Goal: Task Accomplishment & Management: Use online tool/utility

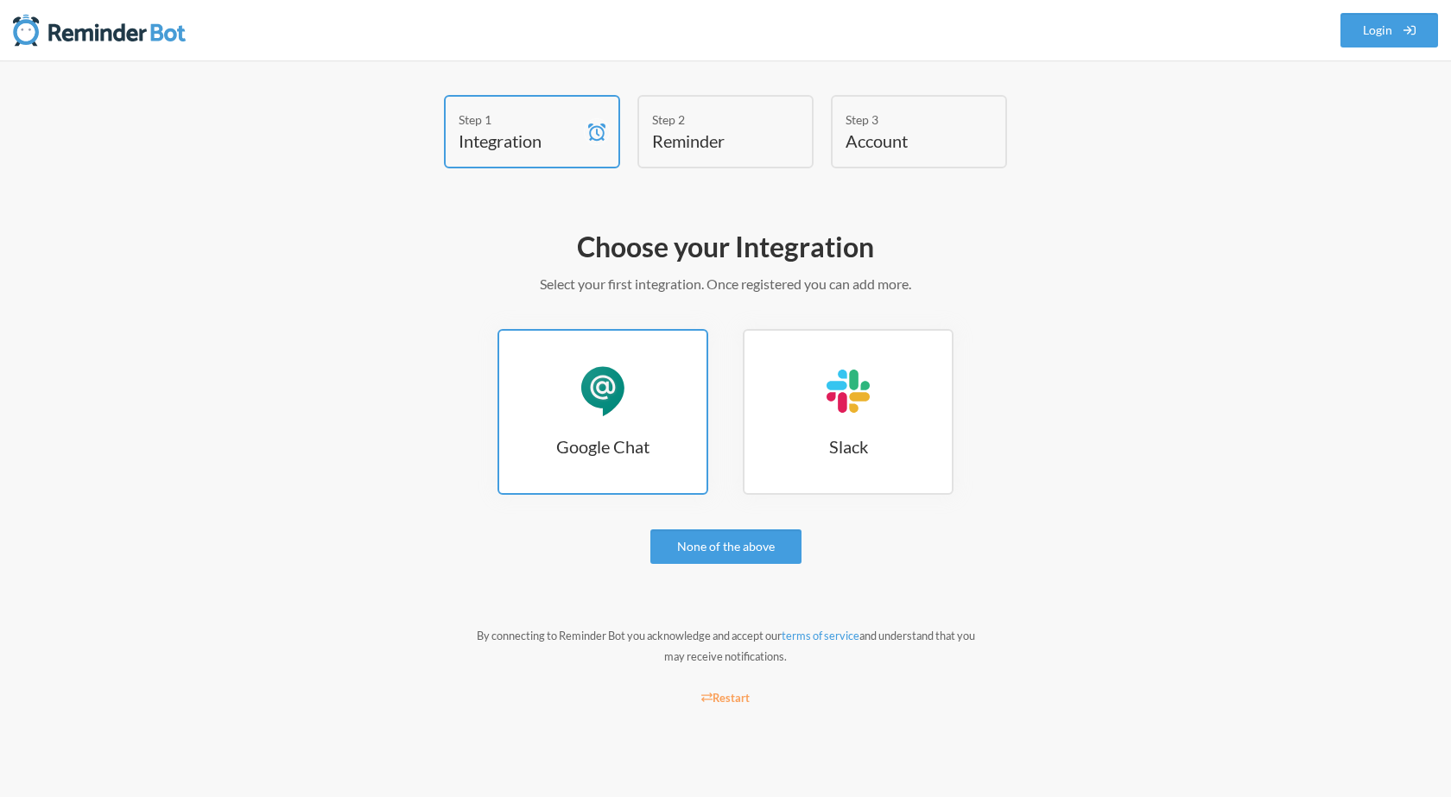
click at [632, 411] on link "Google Chat Google Chat" at bounding box center [603, 412] width 211 height 166
click at [556, 403] on link "Google Chat Google Chat" at bounding box center [603, 412] width 211 height 166
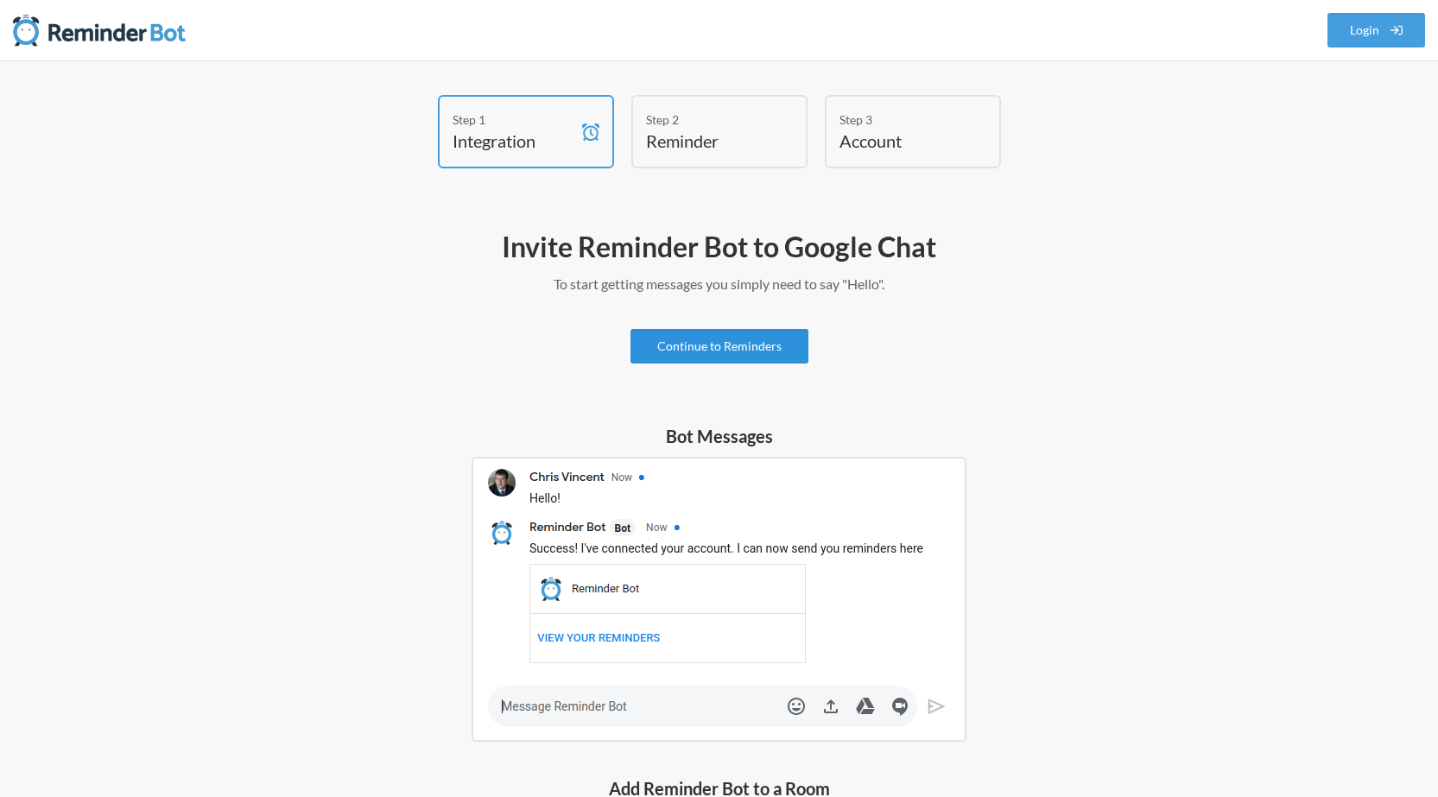
click at [796, 343] on link "Continue to Reminders" at bounding box center [720, 346] width 178 height 35
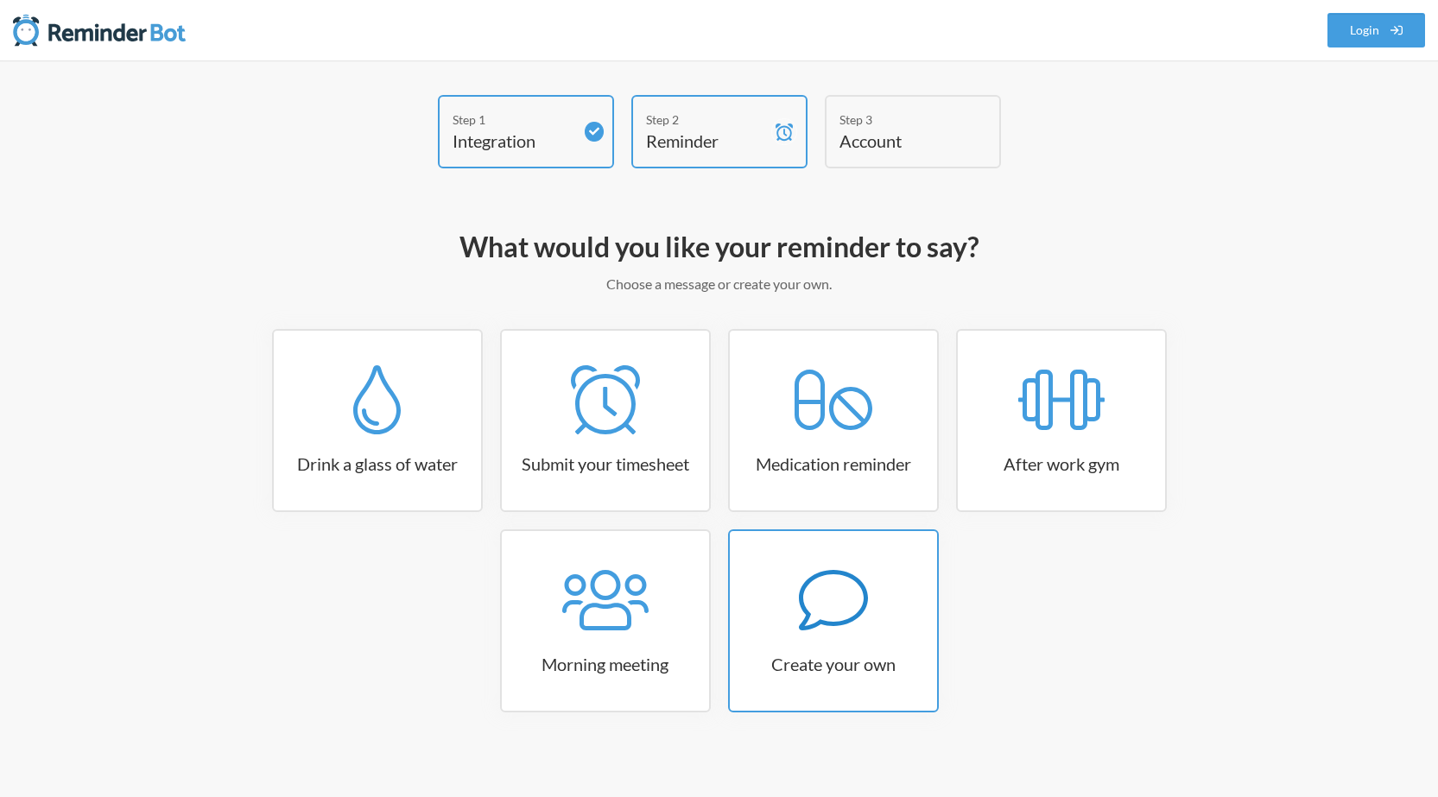
click at [848, 659] on h3 "Create your own" at bounding box center [833, 664] width 207 height 24
select select "09:30:00"
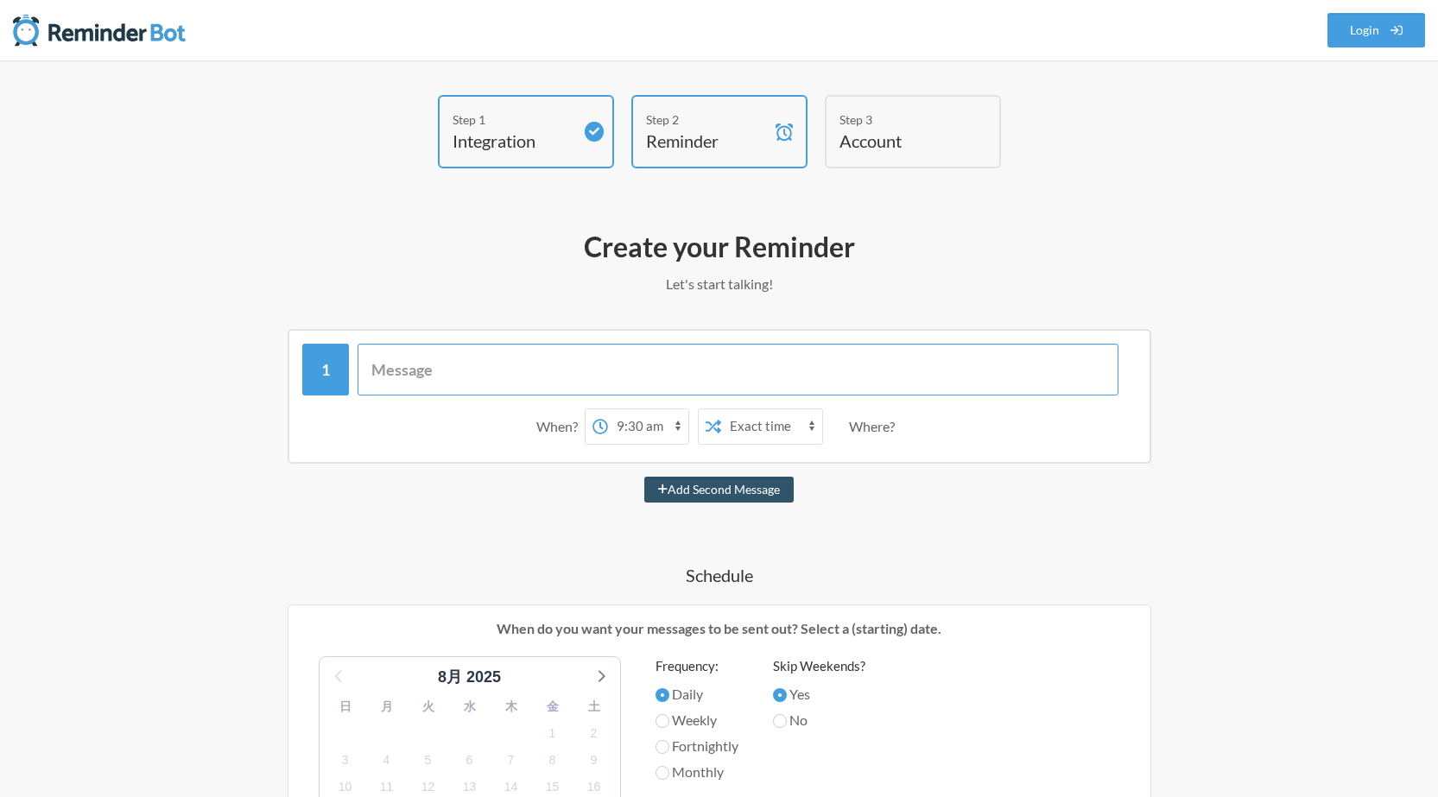
click at [757, 385] on input "text" at bounding box center [738, 370] width 761 height 52
paste input "おはようございます！ 本日在宅勤務とさせていただいているので、朝礼は10:00〜オンラインにてお願いいたします。 [URL][DOMAIN_NAME]"
type input "おはようございます！ 本日在宅勤務とさせていただいているので、朝礼は10:00〜オンラインにてお願いいたします。 [URL][DOMAIN_NAME]"
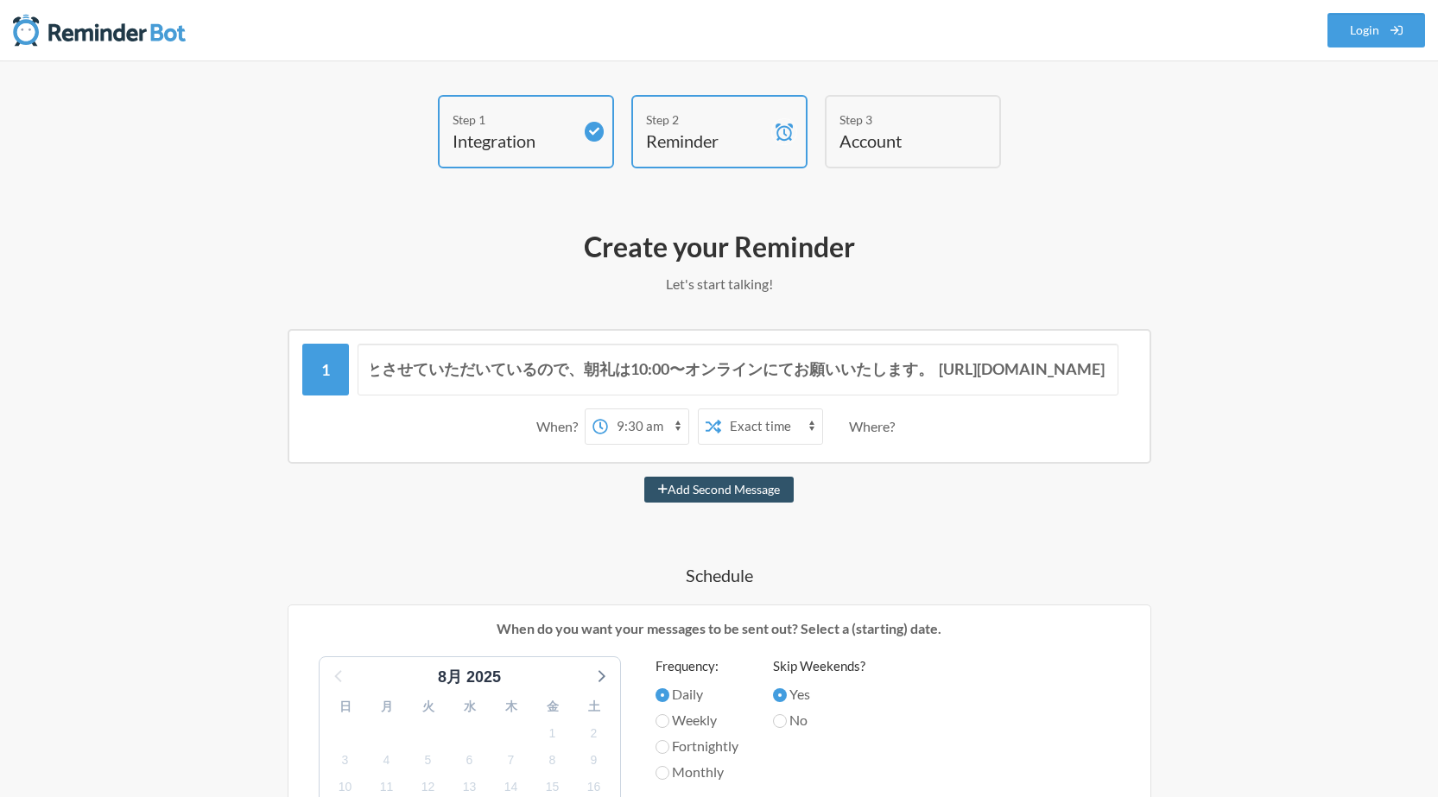
click at [679, 429] on select "12:00 am 12:15 am 12:30 am 12:45 am 1:00 am 1:15 am 1:30 am 1:45 am 2:00 am 2:1…" at bounding box center [648, 427] width 80 height 35
select select "09:45:00"
click at [608, 410] on select "12:00 am 12:15 am 12:30 am 12:45 am 1:00 am 1:15 am 1:30 am 1:45 am 2:00 am 2:1…" at bounding box center [648, 427] width 80 height 35
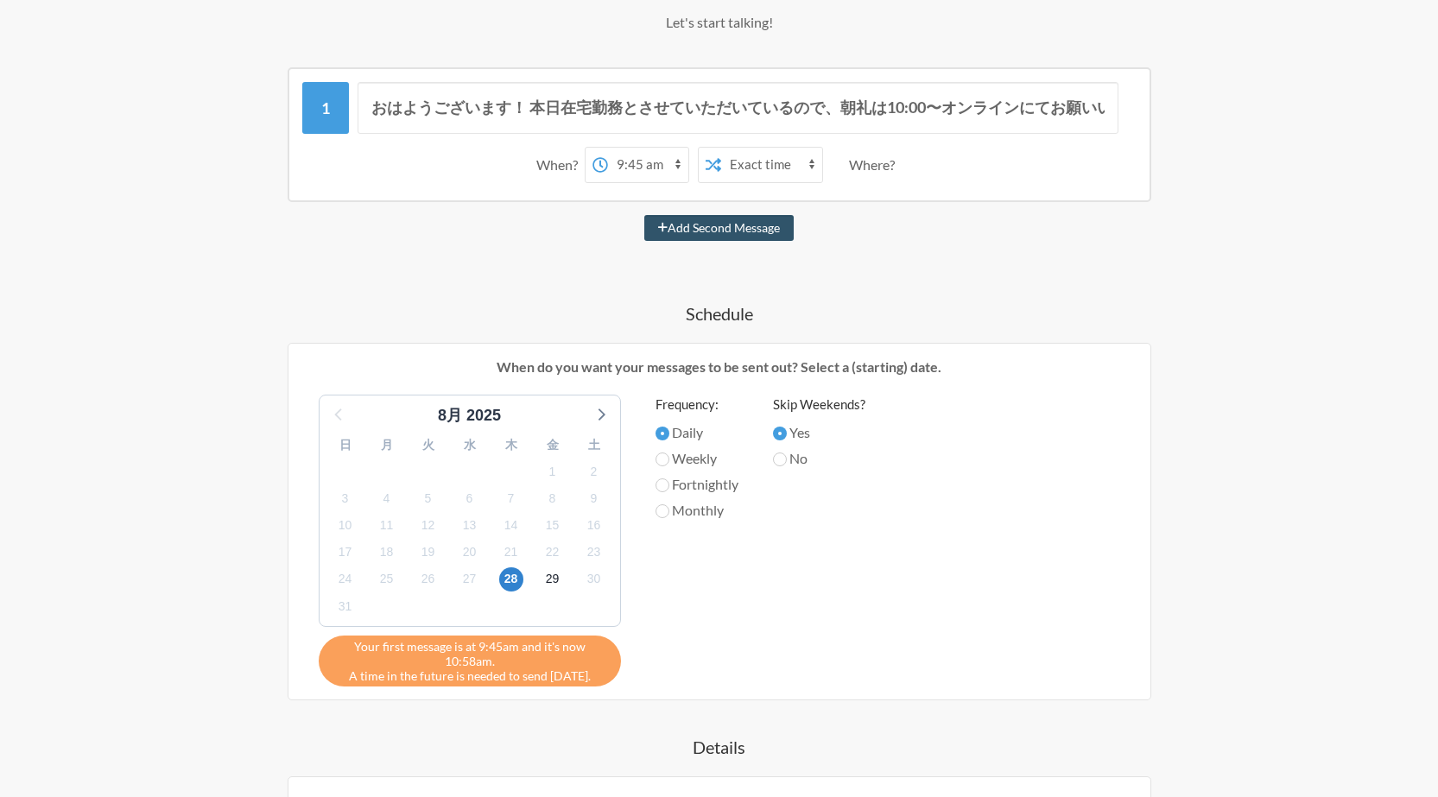
scroll to position [272, 0]
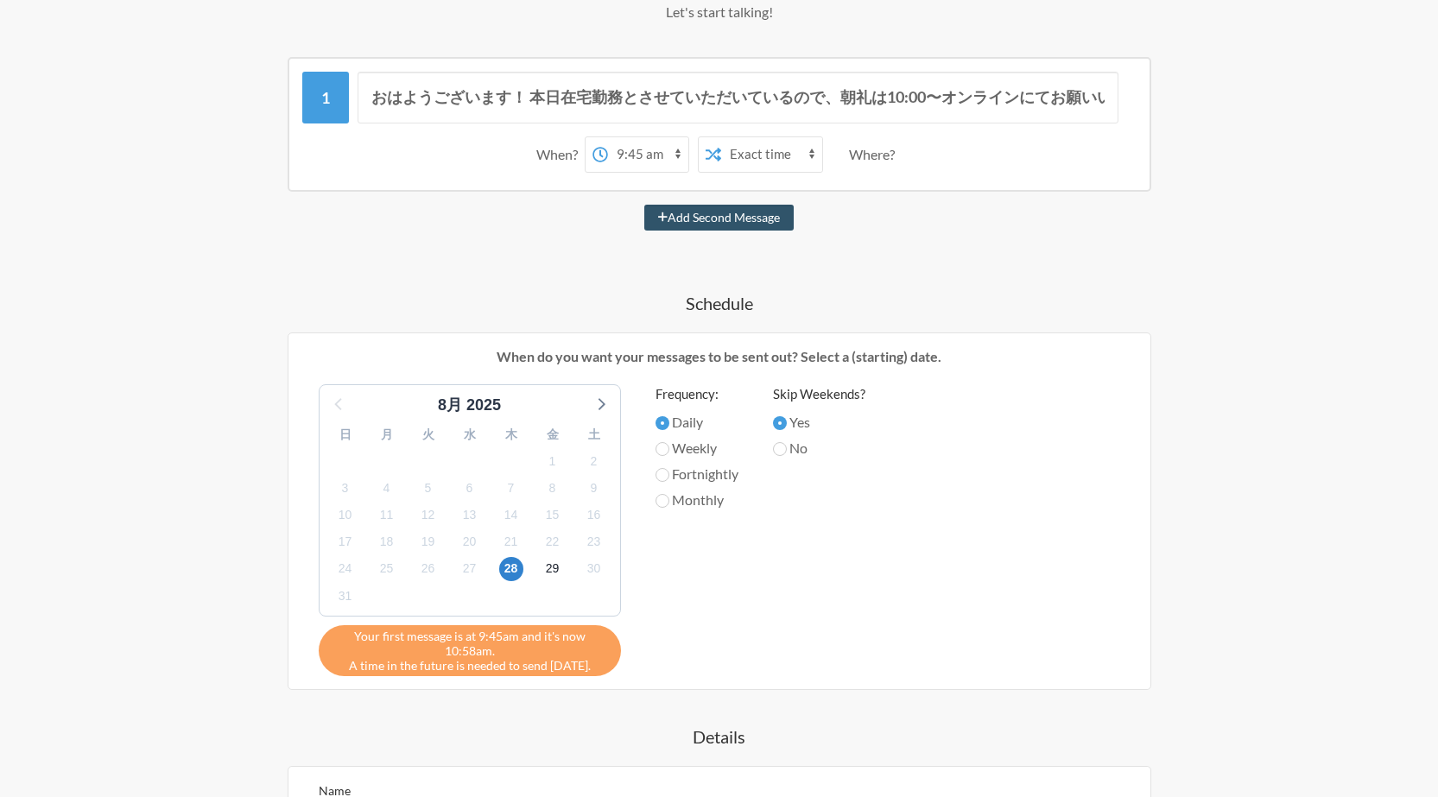
click at [613, 400] on div "8月 2025" at bounding box center [470, 401] width 301 height 32
click at [608, 400] on icon at bounding box center [600, 403] width 22 height 22
click at [466, 459] on span "3" at bounding box center [470, 461] width 24 height 24
click at [686, 448] on label "Weekly" at bounding box center [697, 448] width 83 height 21
click at [670, 448] on input "Weekly" at bounding box center [663, 449] width 14 height 14
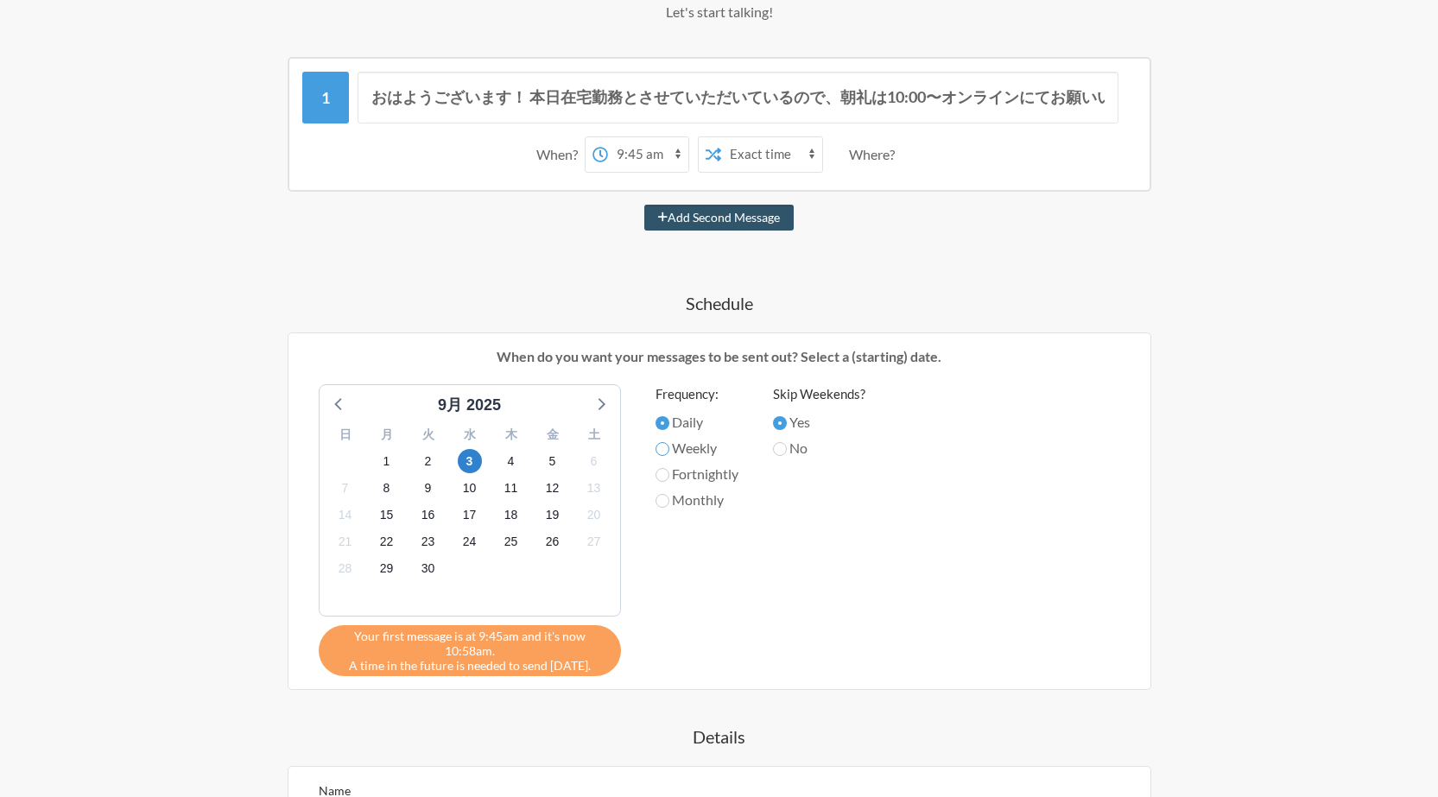
radio input "true"
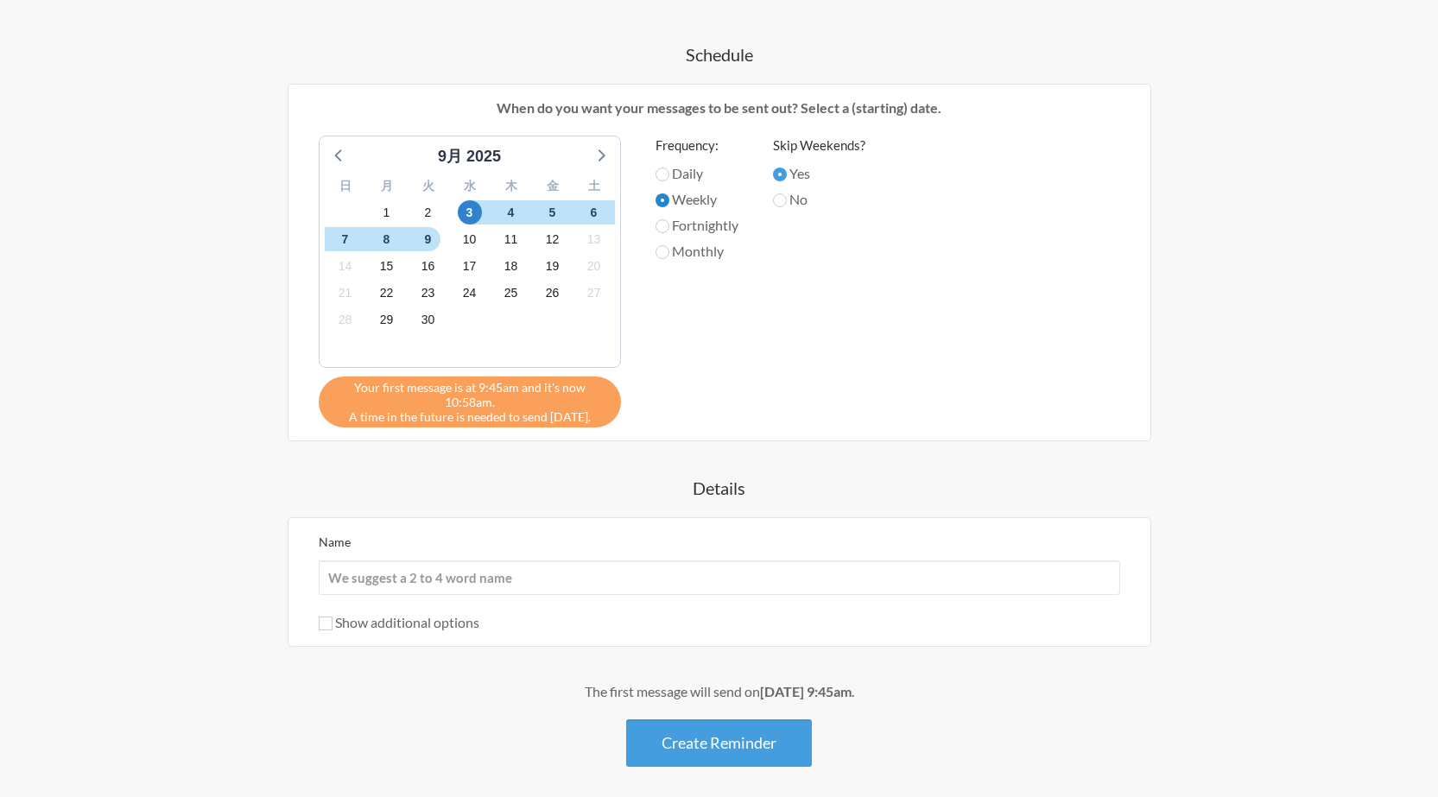
scroll to position [594, 0]
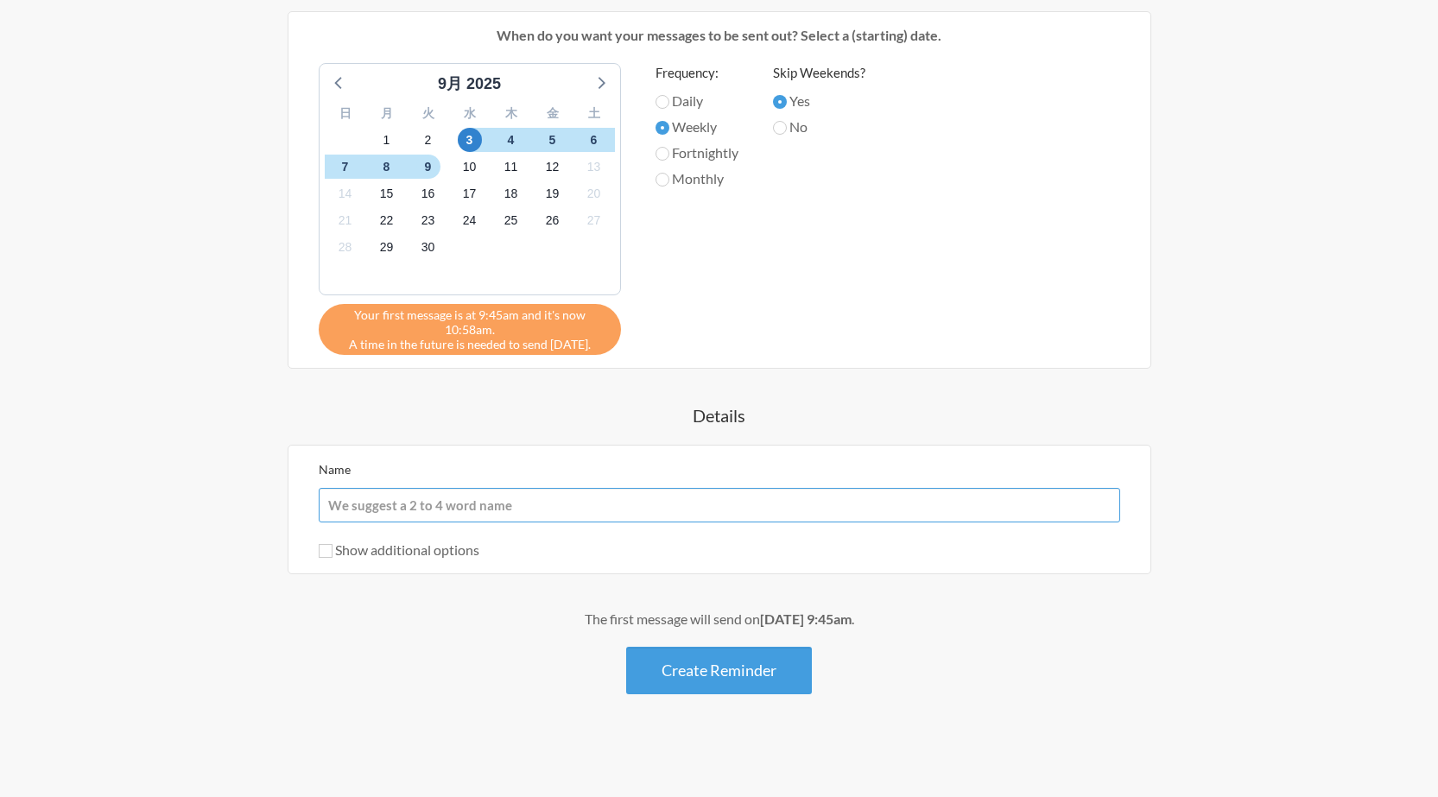
click at [676, 510] on input "Name" at bounding box center [720, 505] width 802 height 35
type input "メンバー定例"
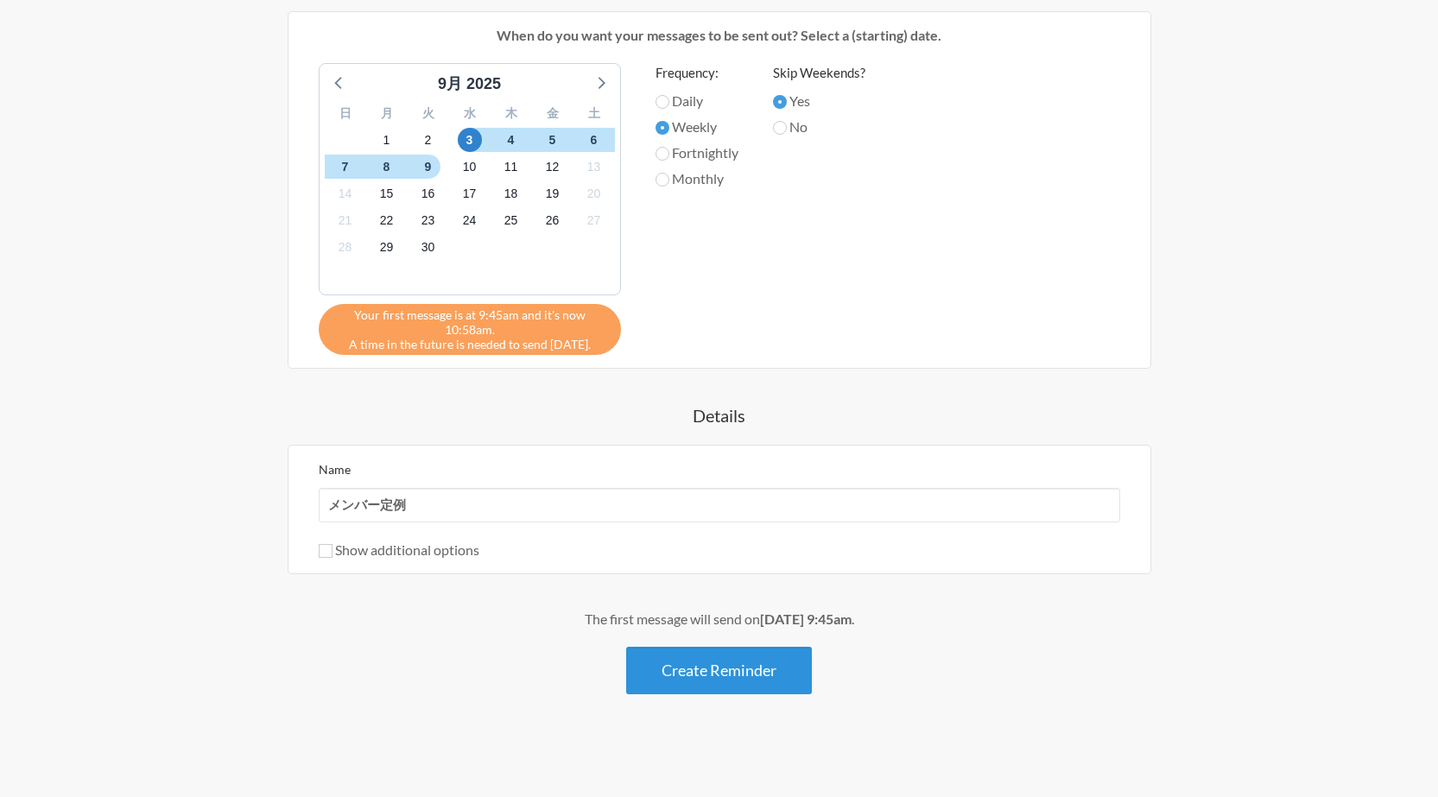
click at [689, 669] on button "Create Reminder" at bounding box center [719, 671] width 186 height 48
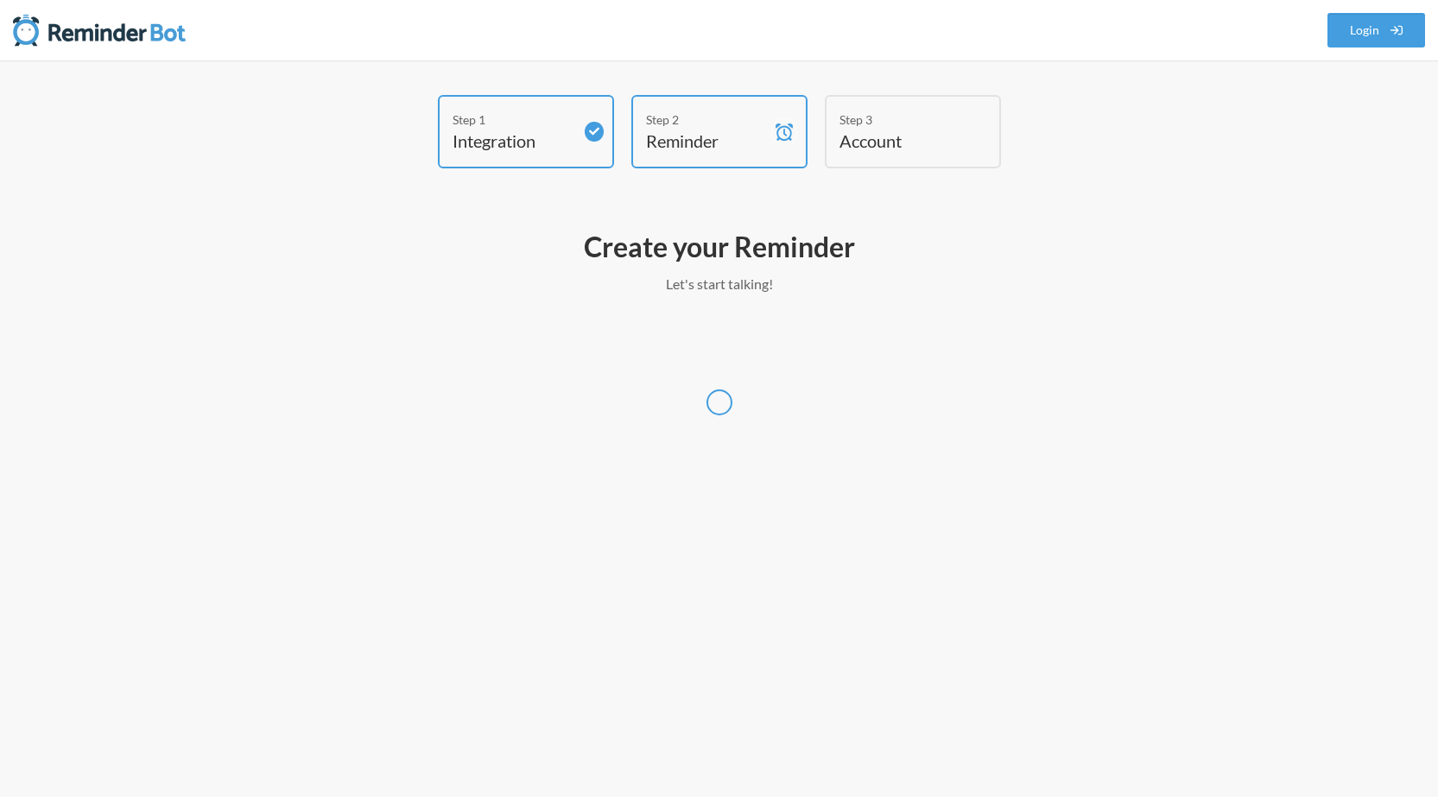
scroll to position [0, 0]
select select "[GEOGRAPHIC_DATA]/[GEOGRAPHIC_DATA]"
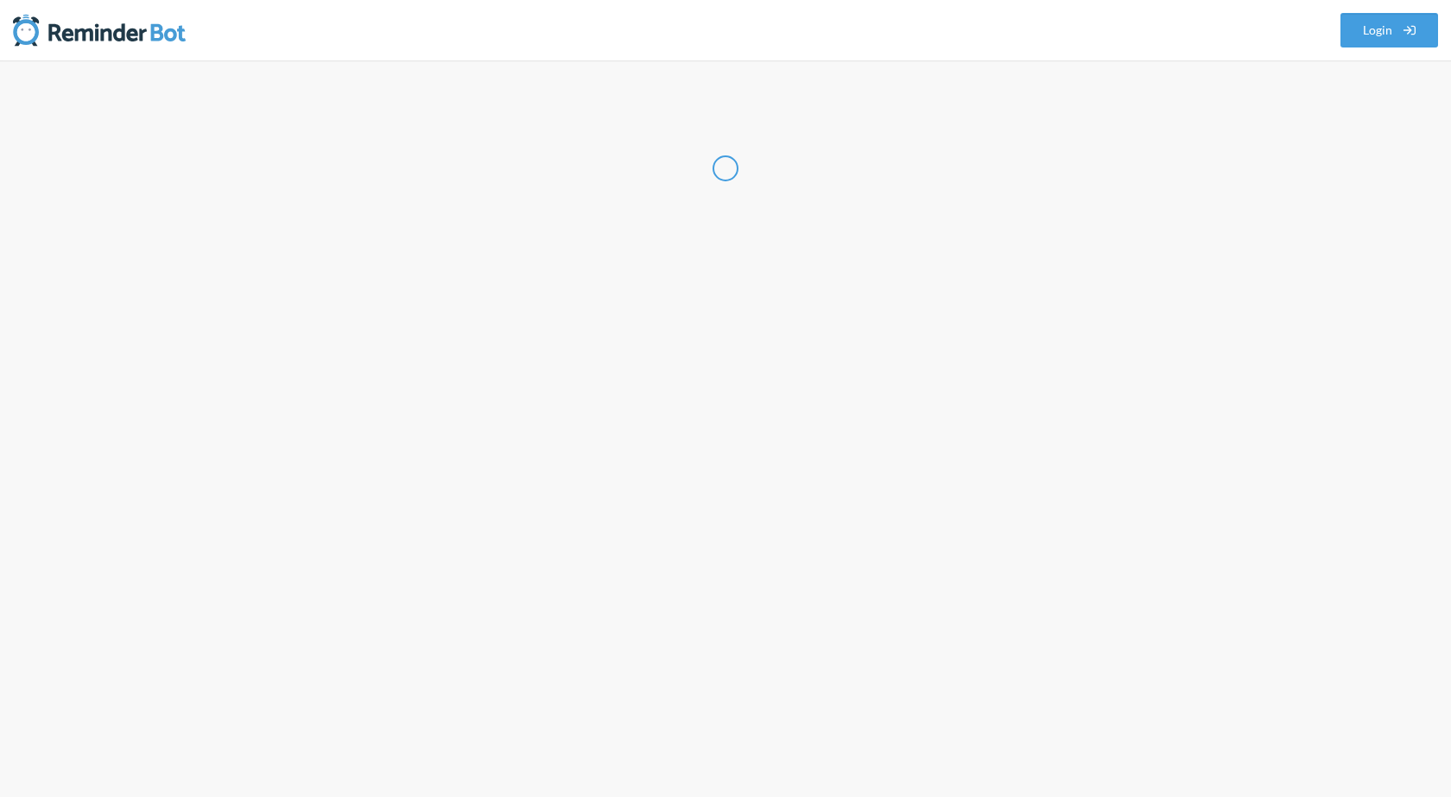
select select "JP"
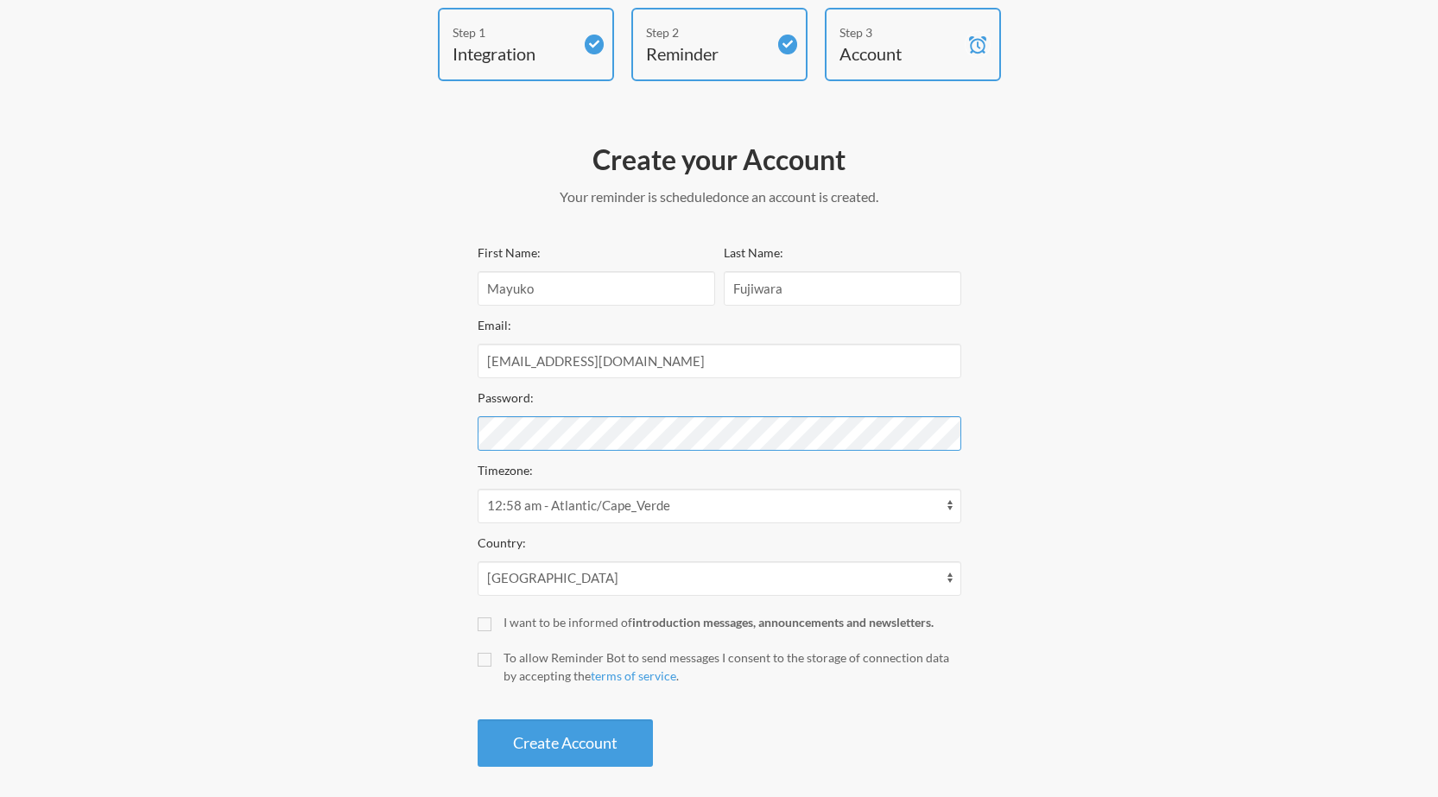
scroll to position [99, 0]
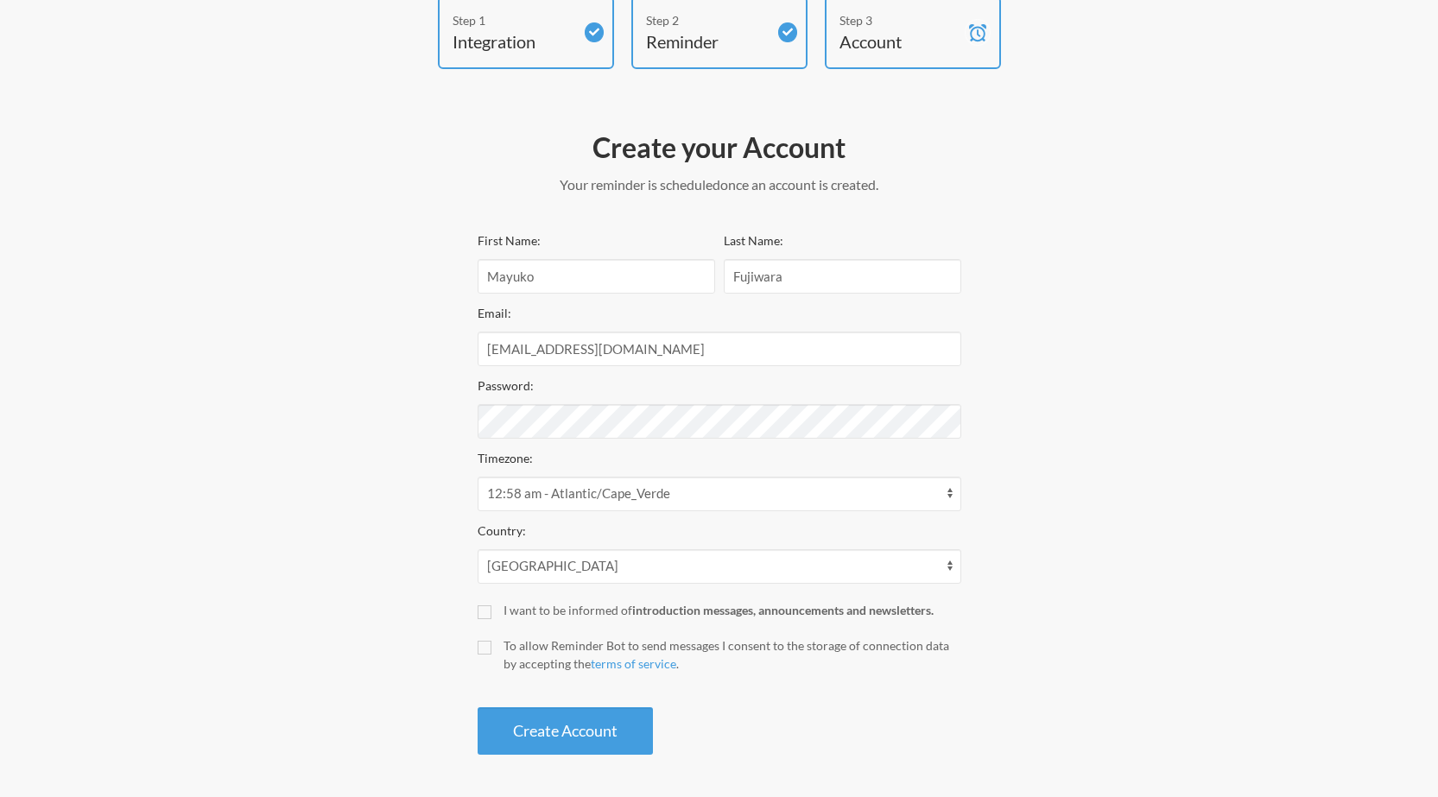
click at [613, 613] on div "I want to be informed of introduction messages, announcements and newsletters." at bounding box center [733, 610] width 458 height 18
click at [492, 613] on input "I want to be informed of introduction messages, announcements and newsletters." at bounding box center [485, 613] width 14 height 14
checkbox input "true"
click at [547, 648] on div "To allow Reminder Bot to send messages I consent to the storage of connection d…" at bounding box center [733, 655] width 458 height 36
click at [492, 648] on input "To allow Reminder Bot to send messages I consent to the storage of connection d…" at bounding box center [485, 648] width 14 height 14
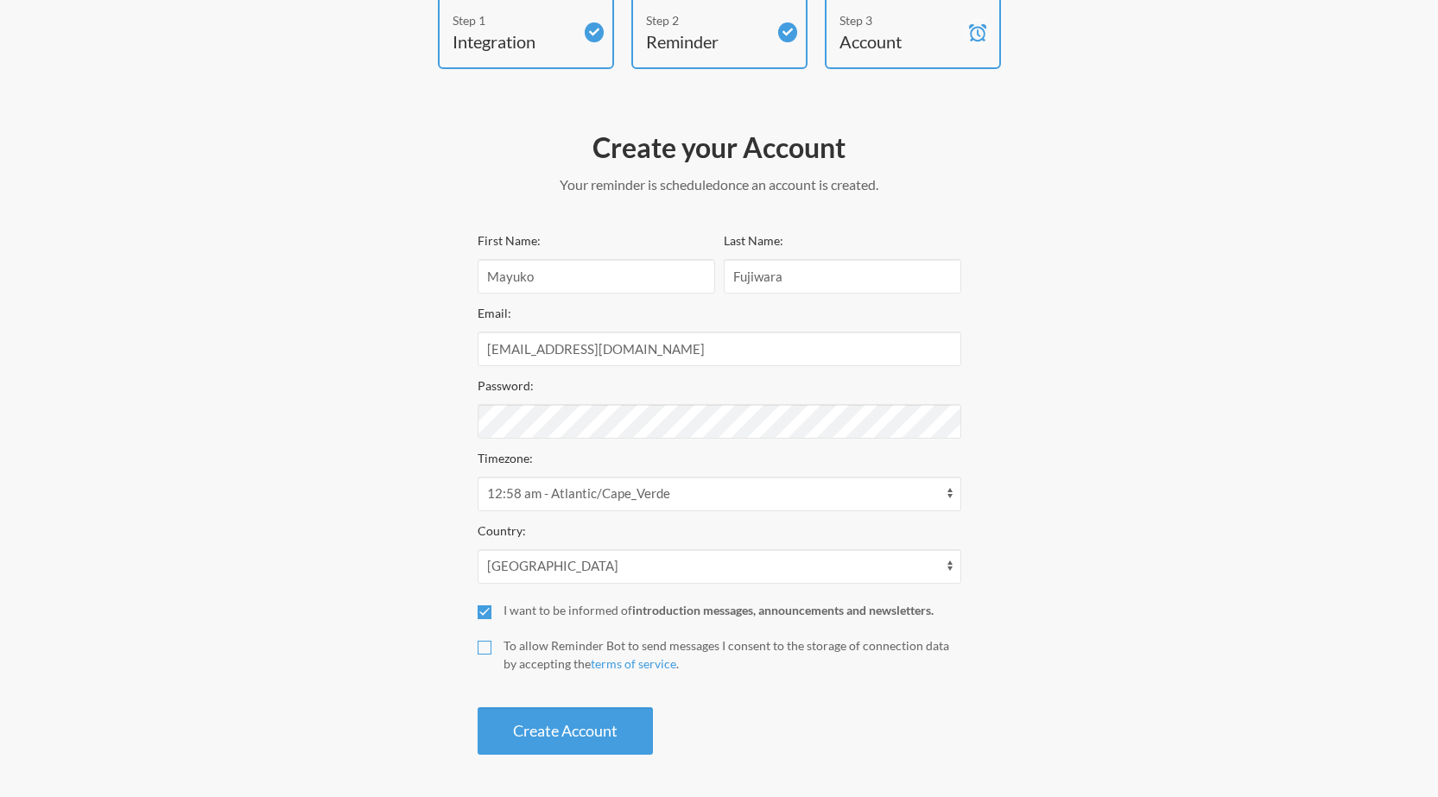
checkbox input "true"
click at [549, 726] on button "Create Account" at bounding box center [565, 732] width 175 height 48
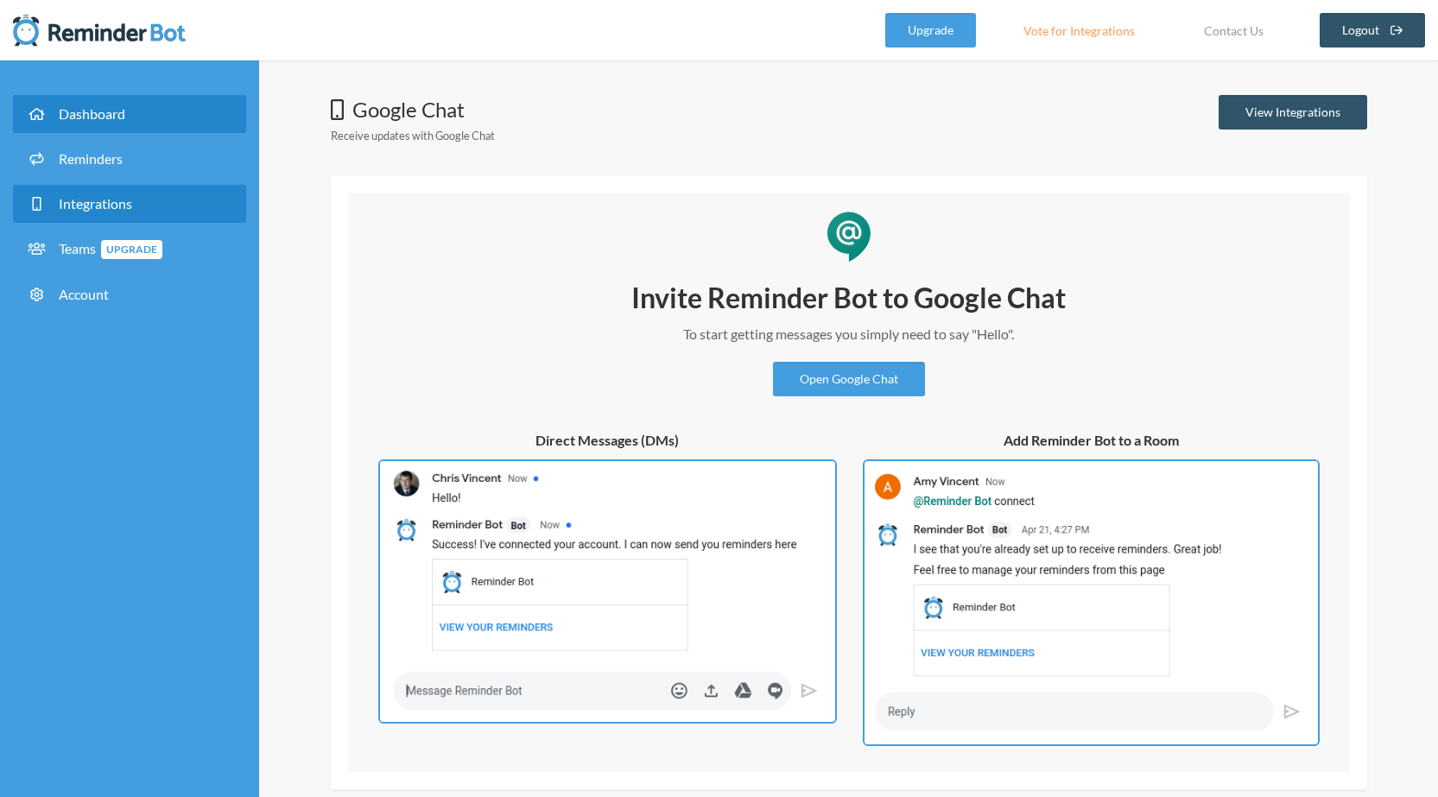
click at [210, 98] on link "Dashboard" at bounding box center [129, 114] width 233 height 38
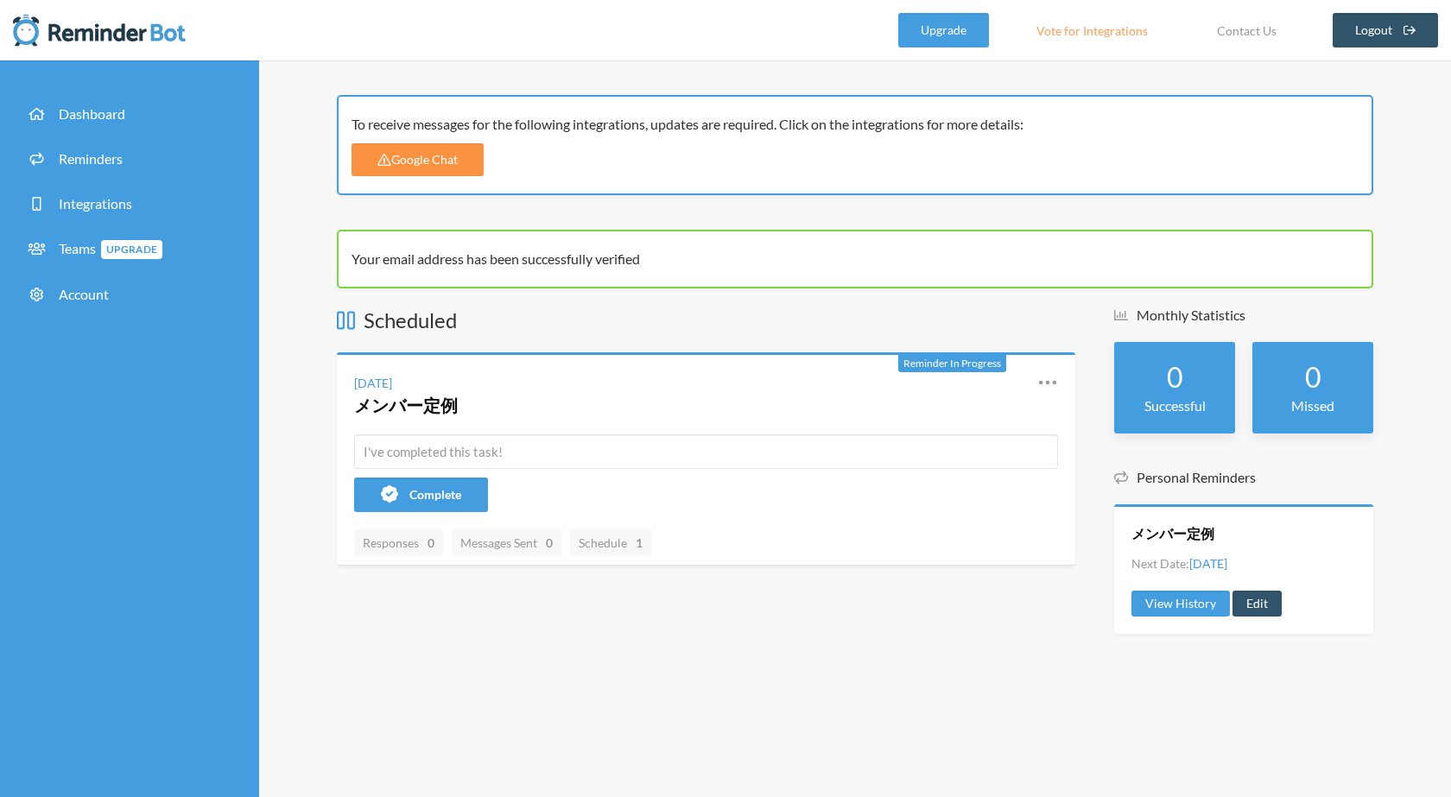
click at [470, 159] on link "Google Chat" at bounding box center [418, 159] width 132 height 33
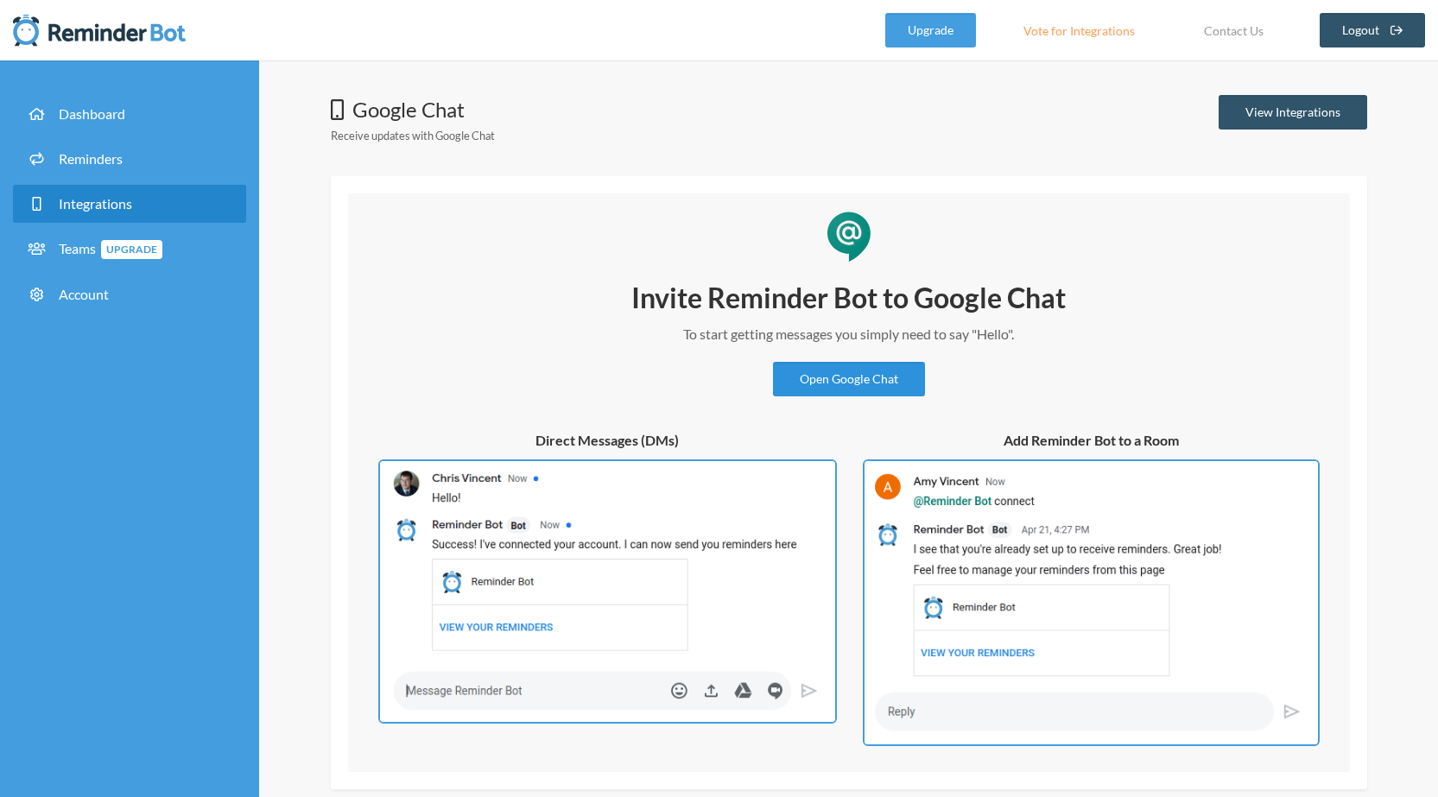
click at [872, 379] on link "Open Google Chat" at bounding box center [849, 379] width 152 height 35
